Goal: Contribute content

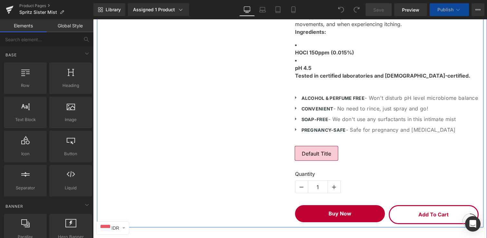
scroll to position [407, 0]
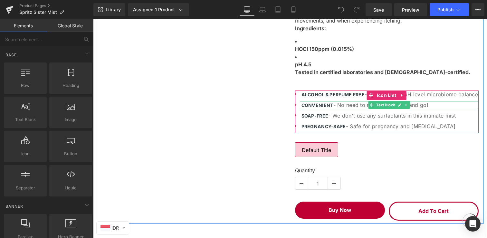
click at [312, 108] on b "CONVENIENT" at bounding box center [317, 104] width 32 height 5
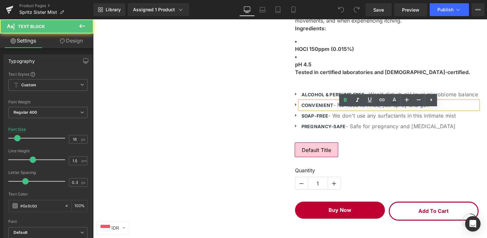
click at [314, 98] on p "ALCOHOL & PERFUME FREE - Won't disturb pH level microbiome balance" at bounding box center [389, 94] width 177 height 8
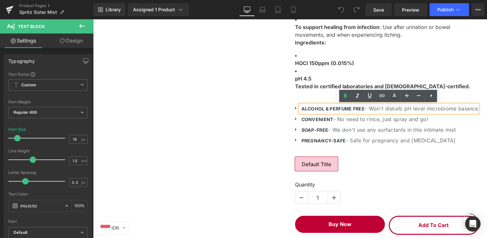
click at [312, 88] on strong "Tested in certified laboratories and [DEMOGRAPHIC_DATA]-certified." at bounding box center [382, 86] width 175 height 6
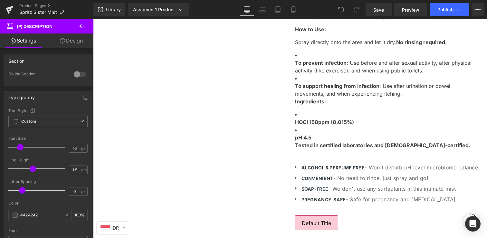
click at [310, 74] on p "To prevent infection : Use before and after sexual activity, after physical act…" at bounding box center [386, 66] width 183 height 15
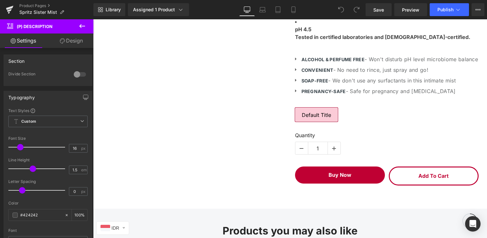
scroll to position [434, 0]
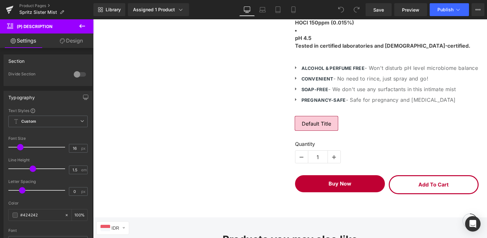
click at [314, 72] on div "ALCOHOL & PERFUME FREE - Won't disturb pH level microbiome balance Text Block" at bounding box center [389, 68] width 178 height 8
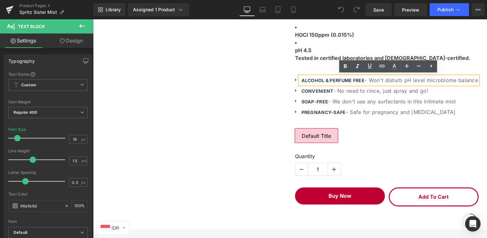
scroll to position [423, 0]
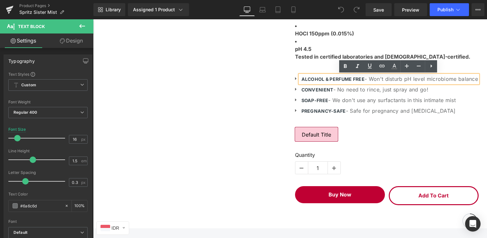
click at [93, 19] on div at bounding box center [93, 19] width 0 height 0
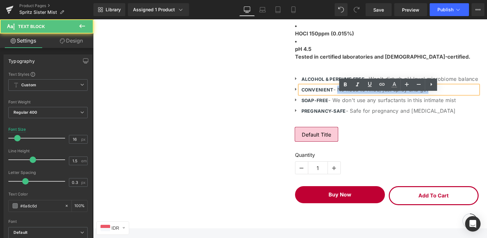
drag, startPoint x: 337, startPoint y: 98, endPoint x: 443, endPoint y: 98, distance: 105.9
click at [443, 94] on p "CONVENIENT - No need to rince, just spray and go!" at bounding box center [389, 90] width 177 height 8
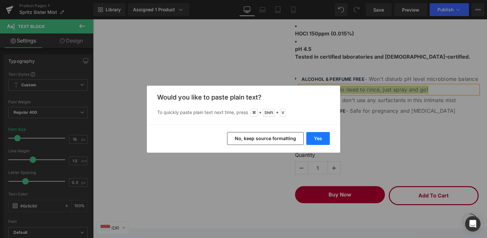
click at [329, 134] on button "Yes" at bounding box center [317, 138] width 23 height 13
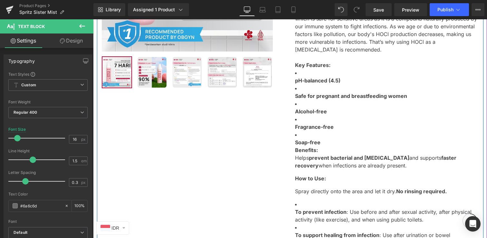
scroll to position [186, 0]
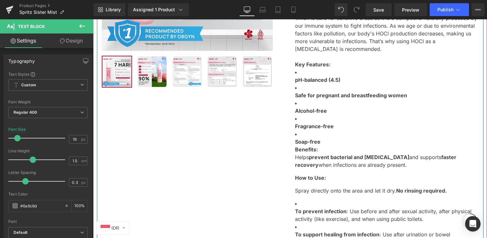
click at [343, 104] on li "Alcohol-free" at bounding box center [386, 106] width 183 height 15
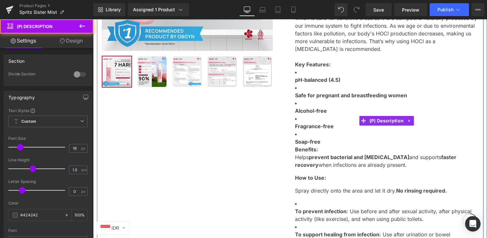
click at [345, 86] on li "Safe for pregnant and breastfeeding women" at bounding box center [386, 91] width 183 height 15
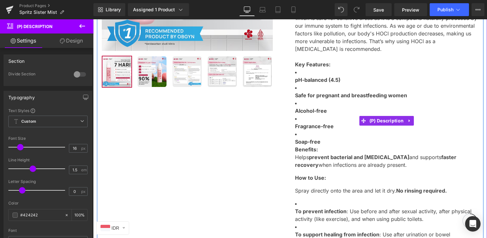
click at [328, 116] on li "Fragrance-free" at bounding box center [386, 122] width 183 height 15
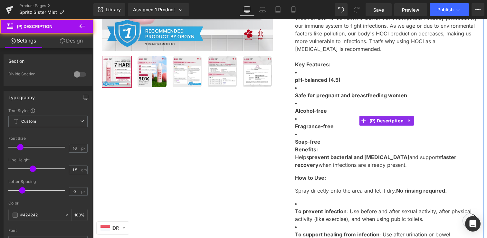
click at [328, 116] on li "Fragrance-free" at bounding box center [386, 122] width 183 height 15
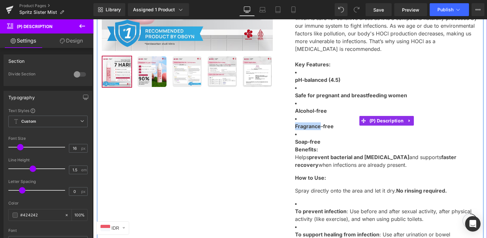
click at [319, 113] on strong "Alcohol-free" at bounding box center [311, 110] width 32 height 6
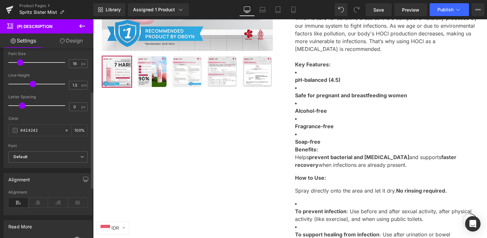
scroll to position [0, 0]
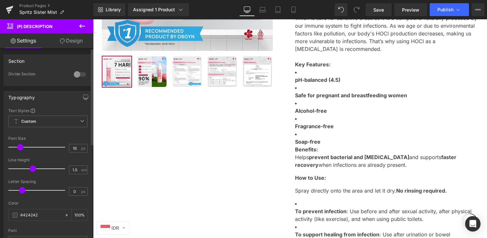
click at [73, 74] on div at bounding box center [79, 74] width 15 height 10
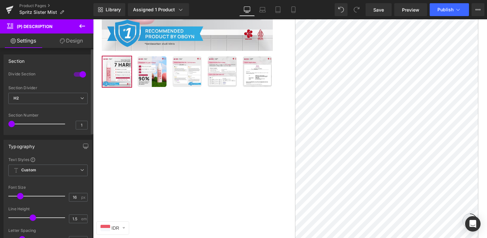
click at [79, 73] on div at bounding box center [79, 74] width 15 height 10
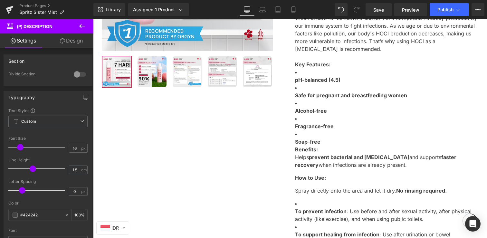
click at [374, 16] on div "Library Assigned 1 Product Product Preview [PERSON_NAME] Sister Antiseptic Inti…" at bounding box center [289, 9] width 393 height 19
click at [375, 9] on span "Save" at bounding box center [378, 9] width 11 height 7
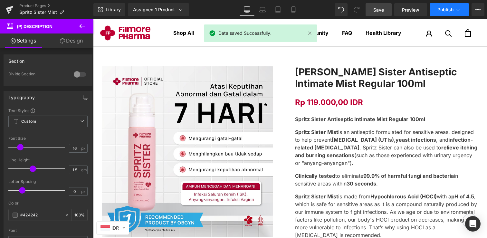
click at [436, 10] on button "Publish" at bounding box center [448, 9] width 39 height 13
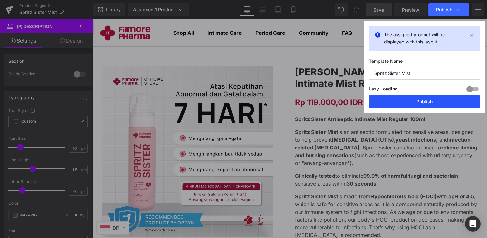
click at [417, 99] on button "Publish" at bounding box center [423, 101] width 111 height 13
